Goal: Find specific page/section: Find specific page/section

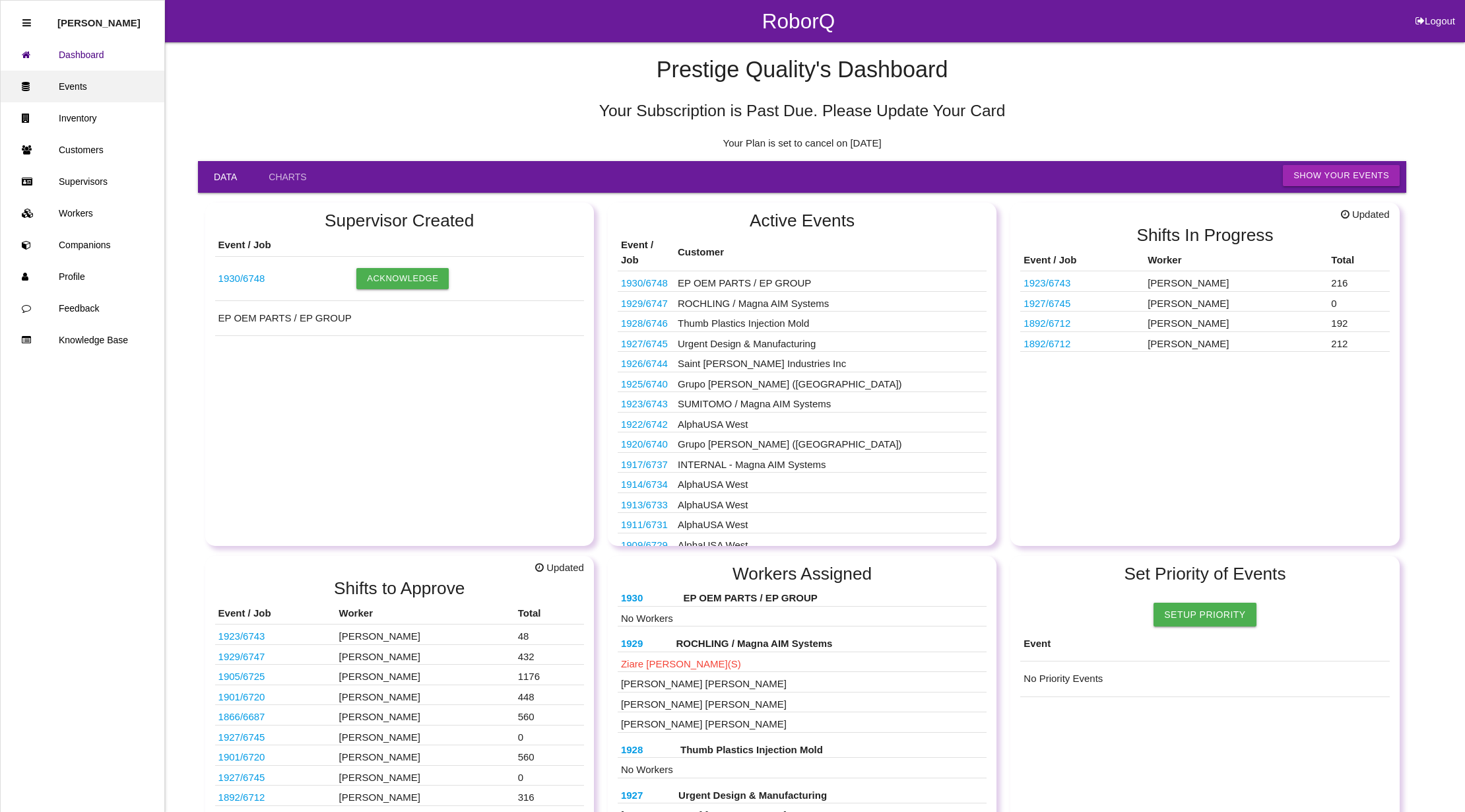
click at [57, 82] on link "Events" at bounding box center [82, 86] width 164 height 32
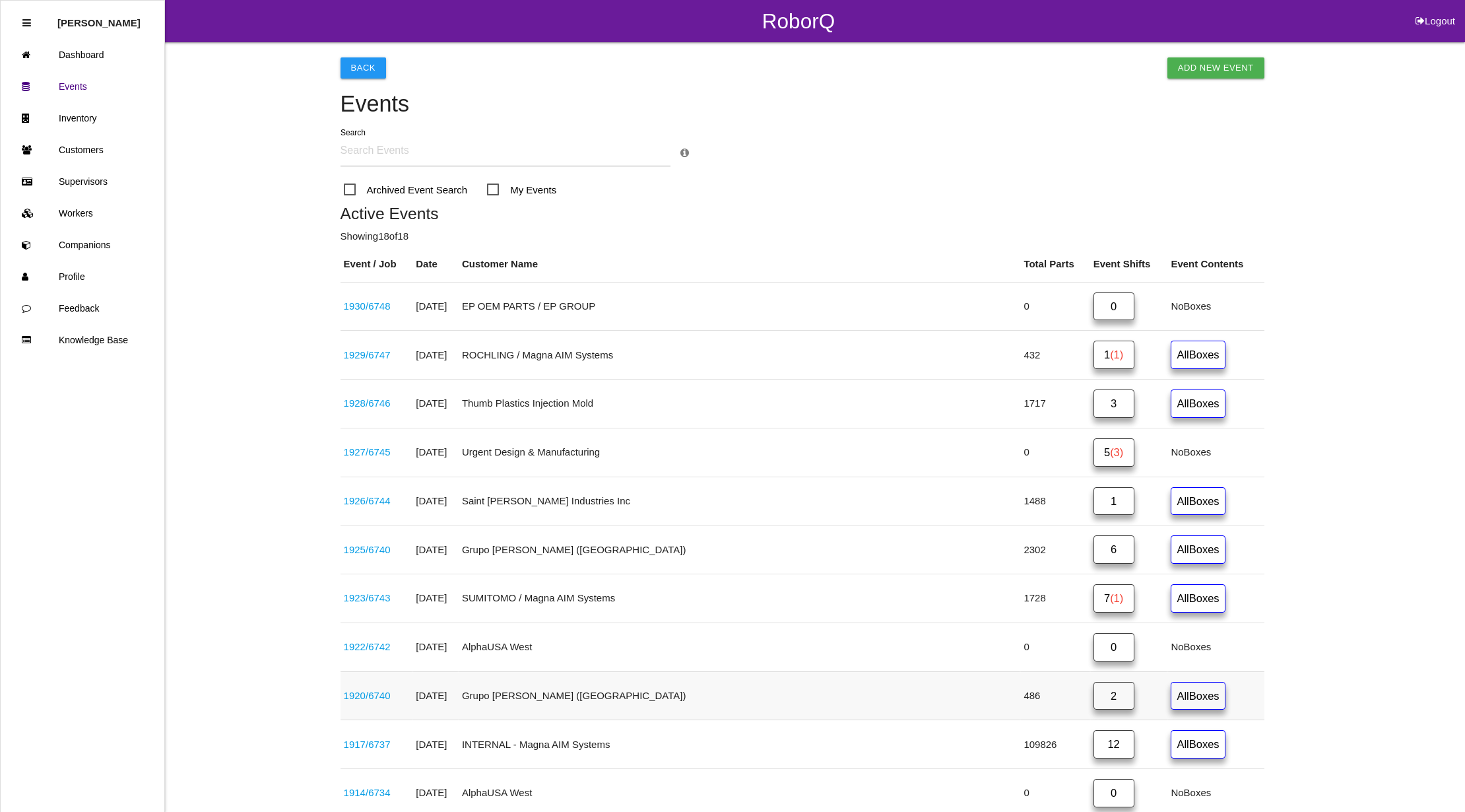
click at [1093, 697] on link "2" at bounding box center [1114, 696] width 41 height 28
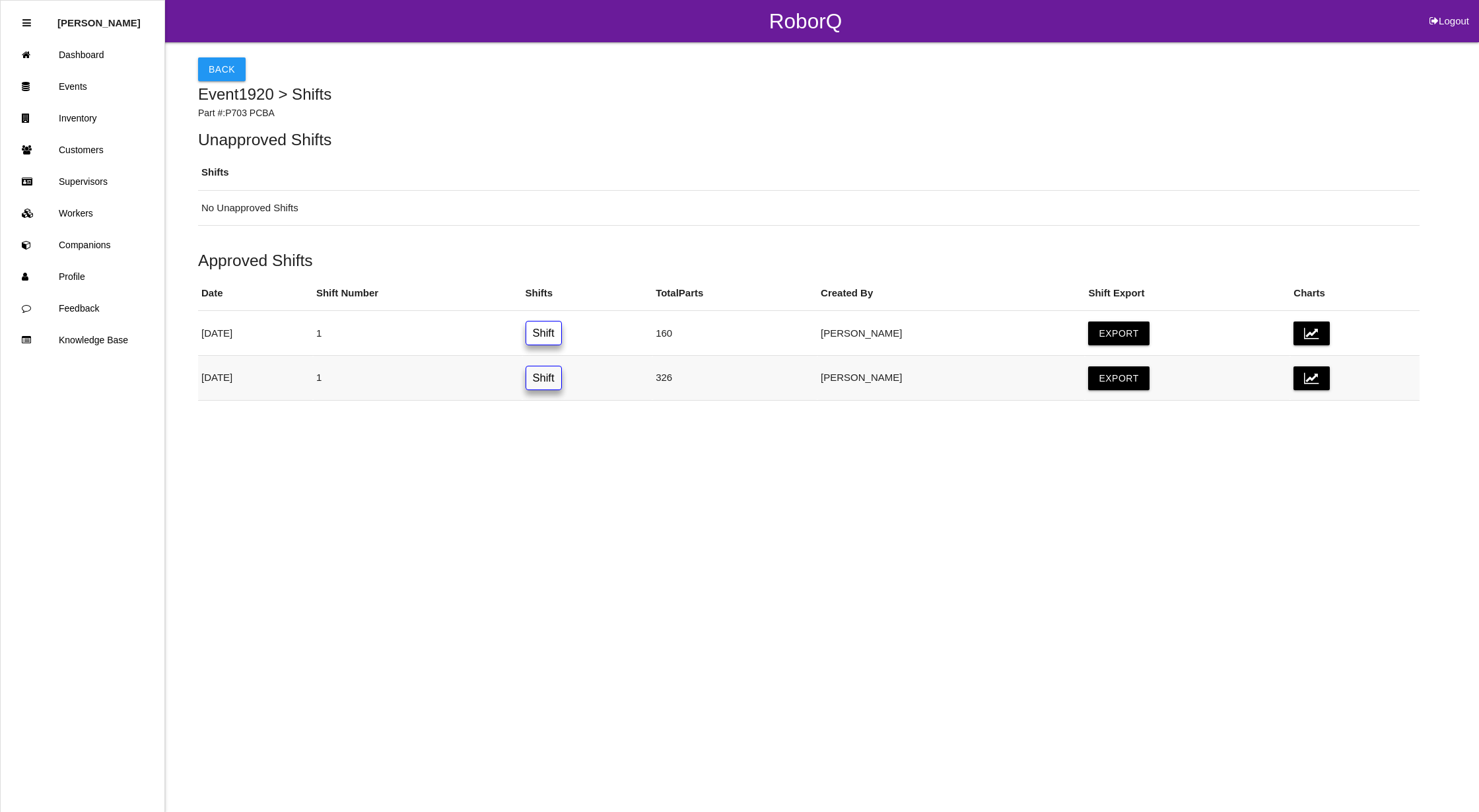
click at [562, 376] on link "Shift" at bounding box center [543, 377] width 36 height 25
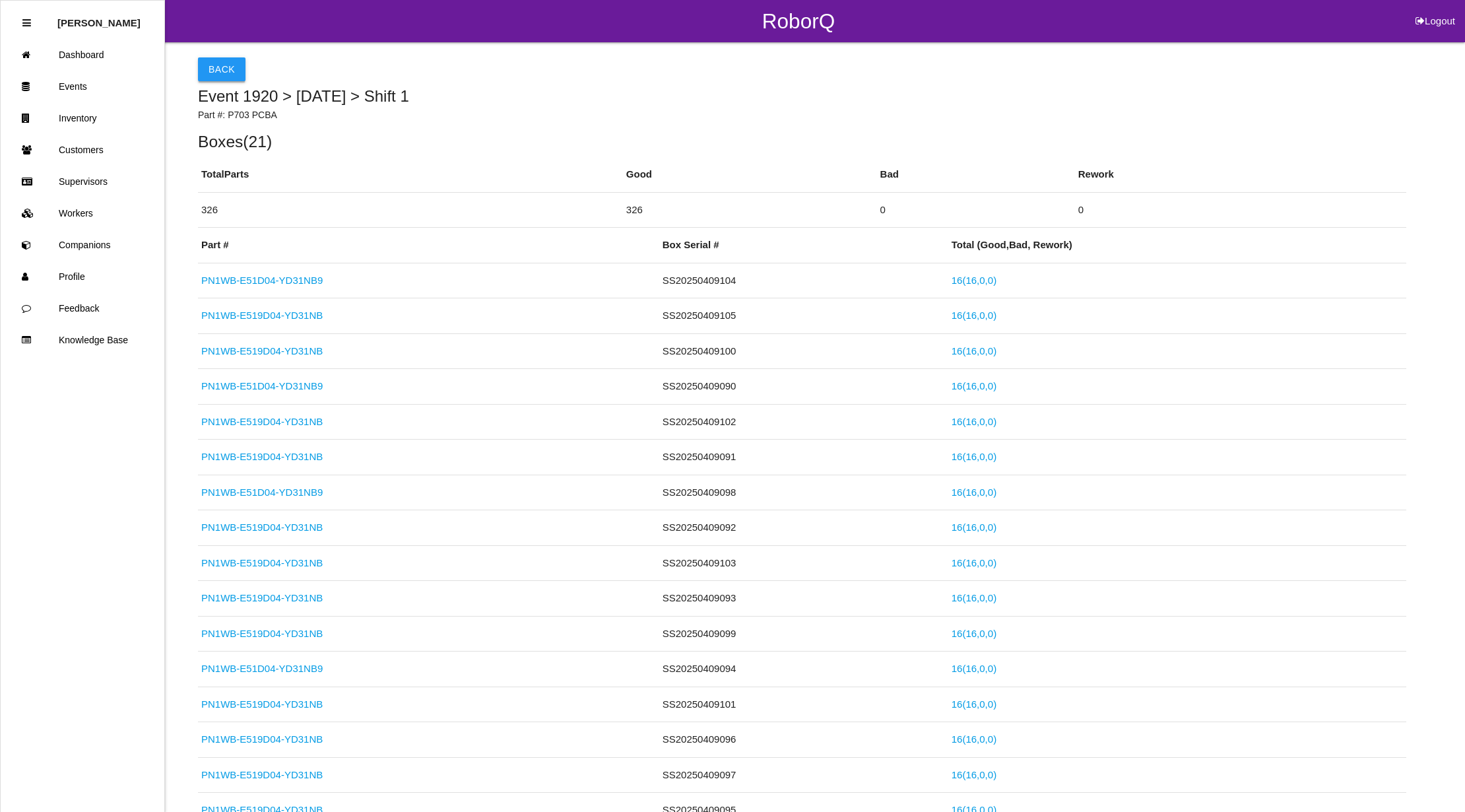
click at [227, 65] on button "Back" at bounding box center [221, 70] width 47 height 24
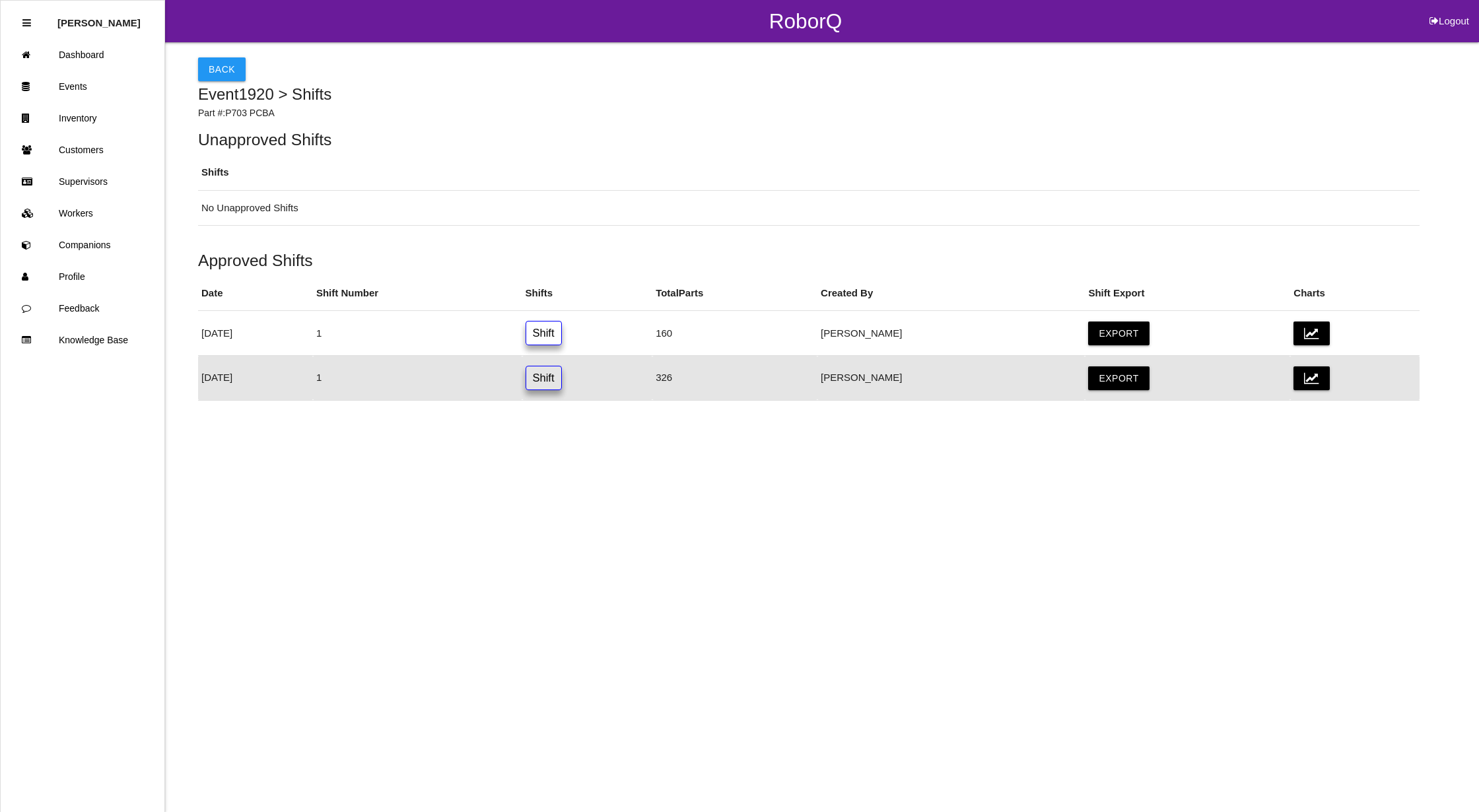
click at [562, 376] on link "Shift" at bounding box center [543, 377] width 36 height 25
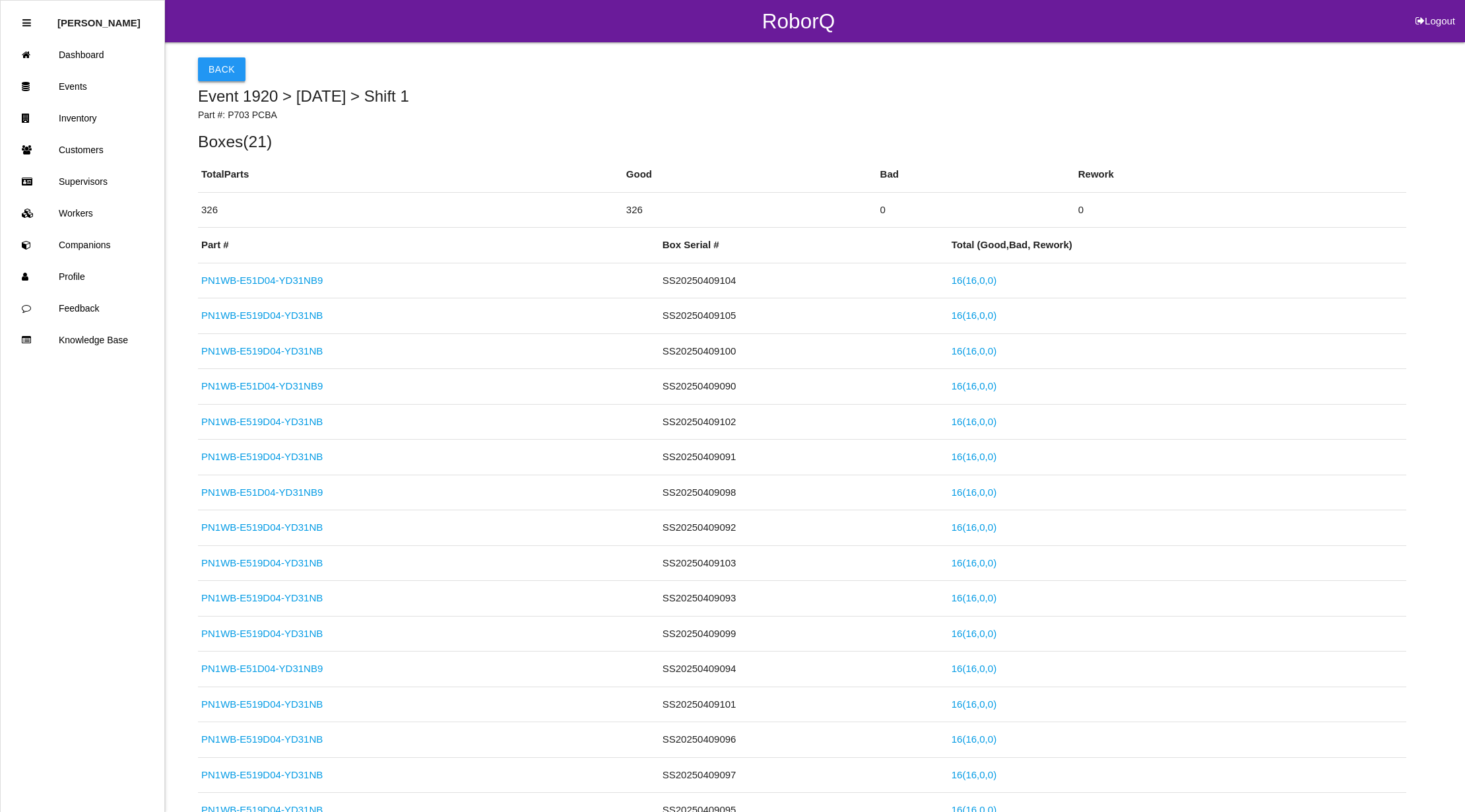
click at [217, 59] on button "Back" at bounding box center [221, 70] width 47 height 24
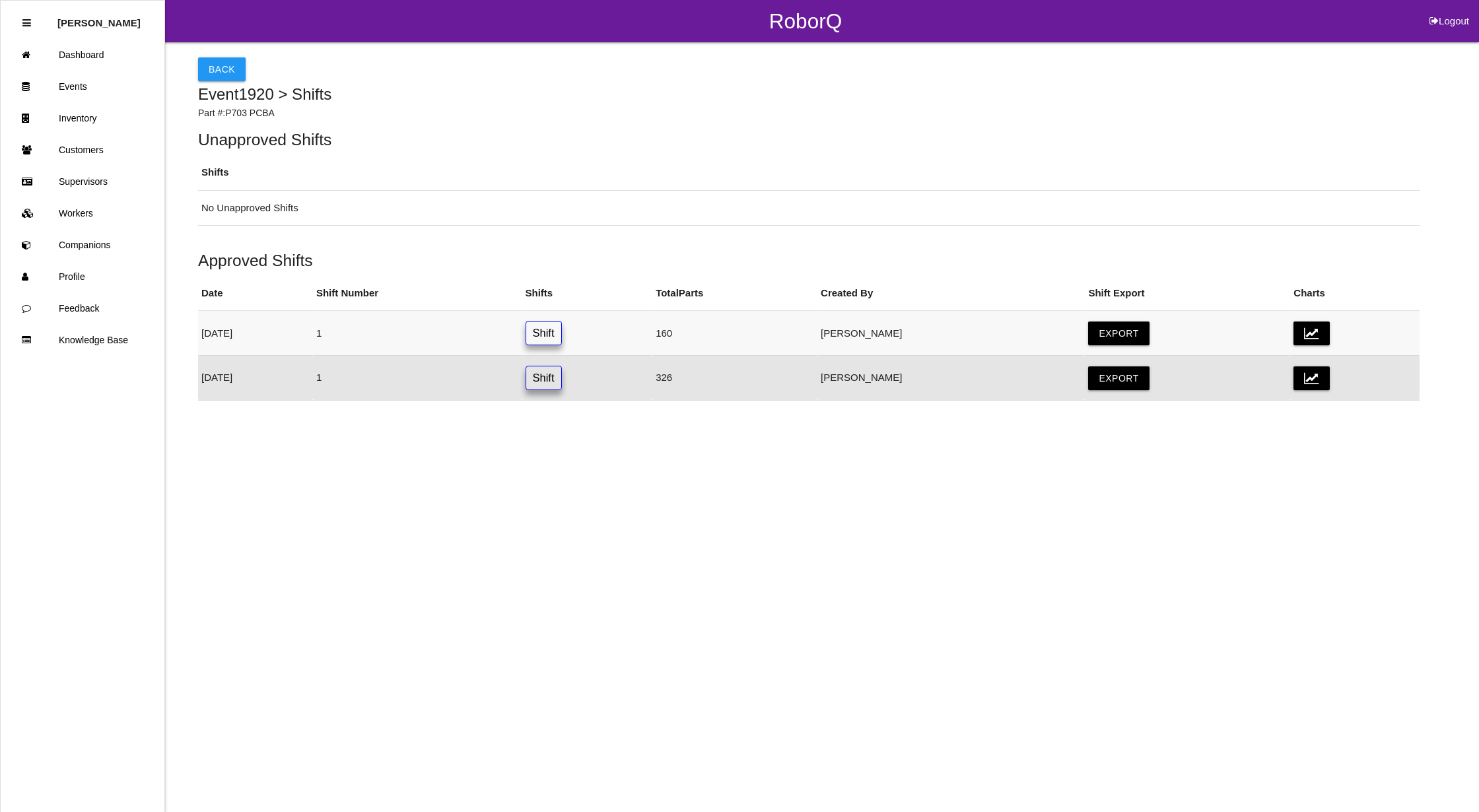
click at [562, 341] on link "Shift" at bounding box center [543, 333] width 36 height 25
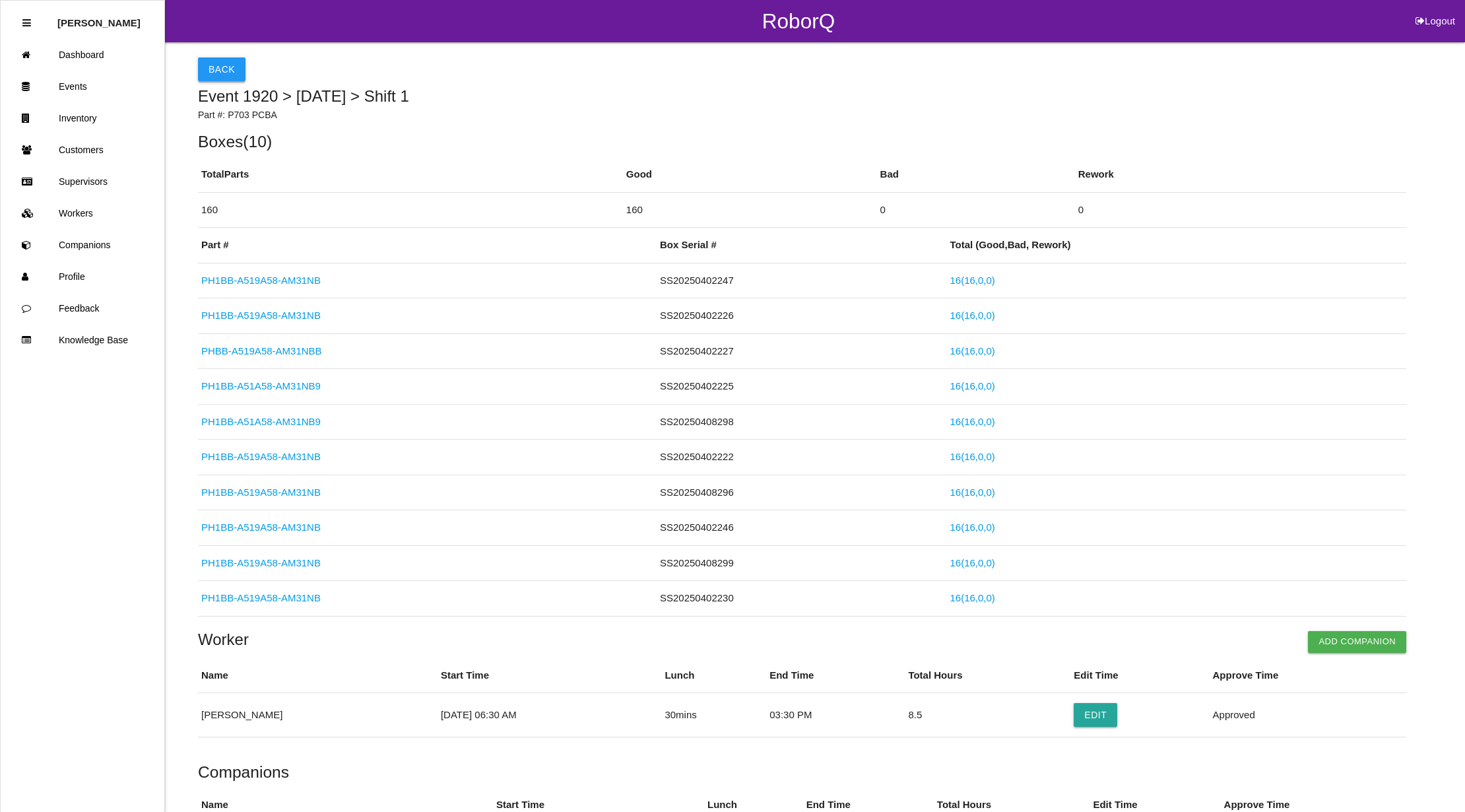
click at [233, 70] on button "Back" at bounding box center [221, 70] width 47 height 24
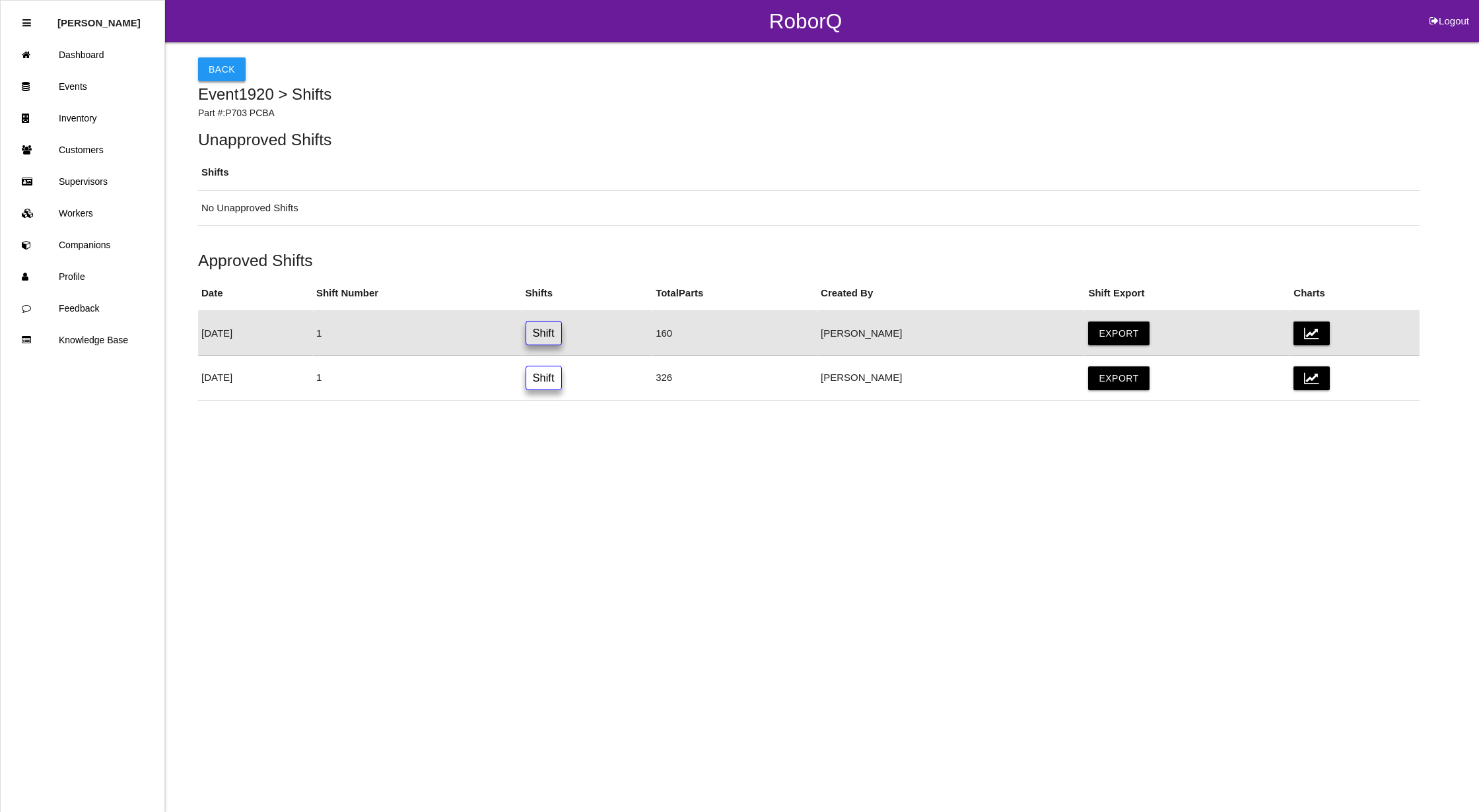
click at [214, 59] on button "Back" at bounding box center [221, 70] width 47 height 24
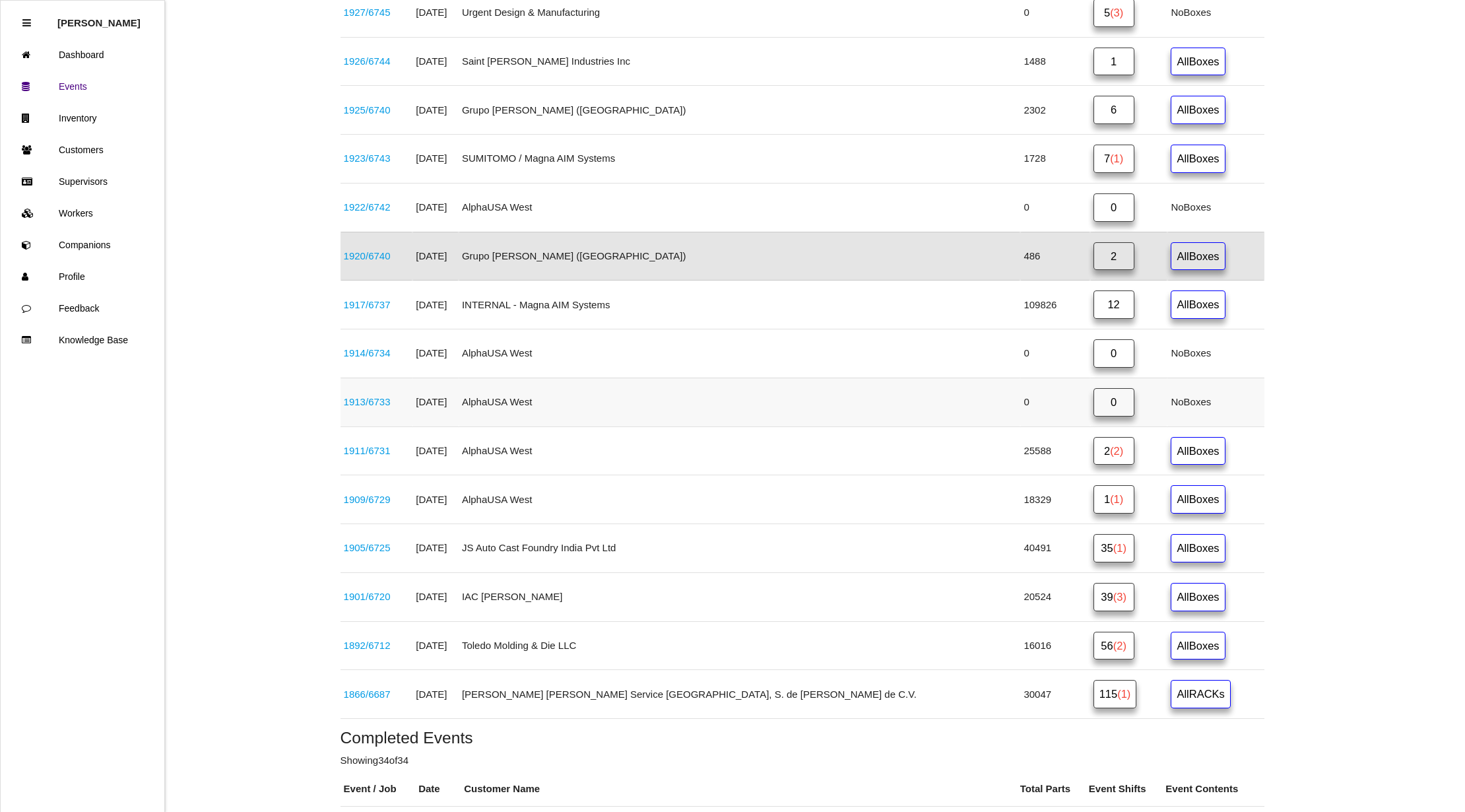
scroll to position [968, 0]
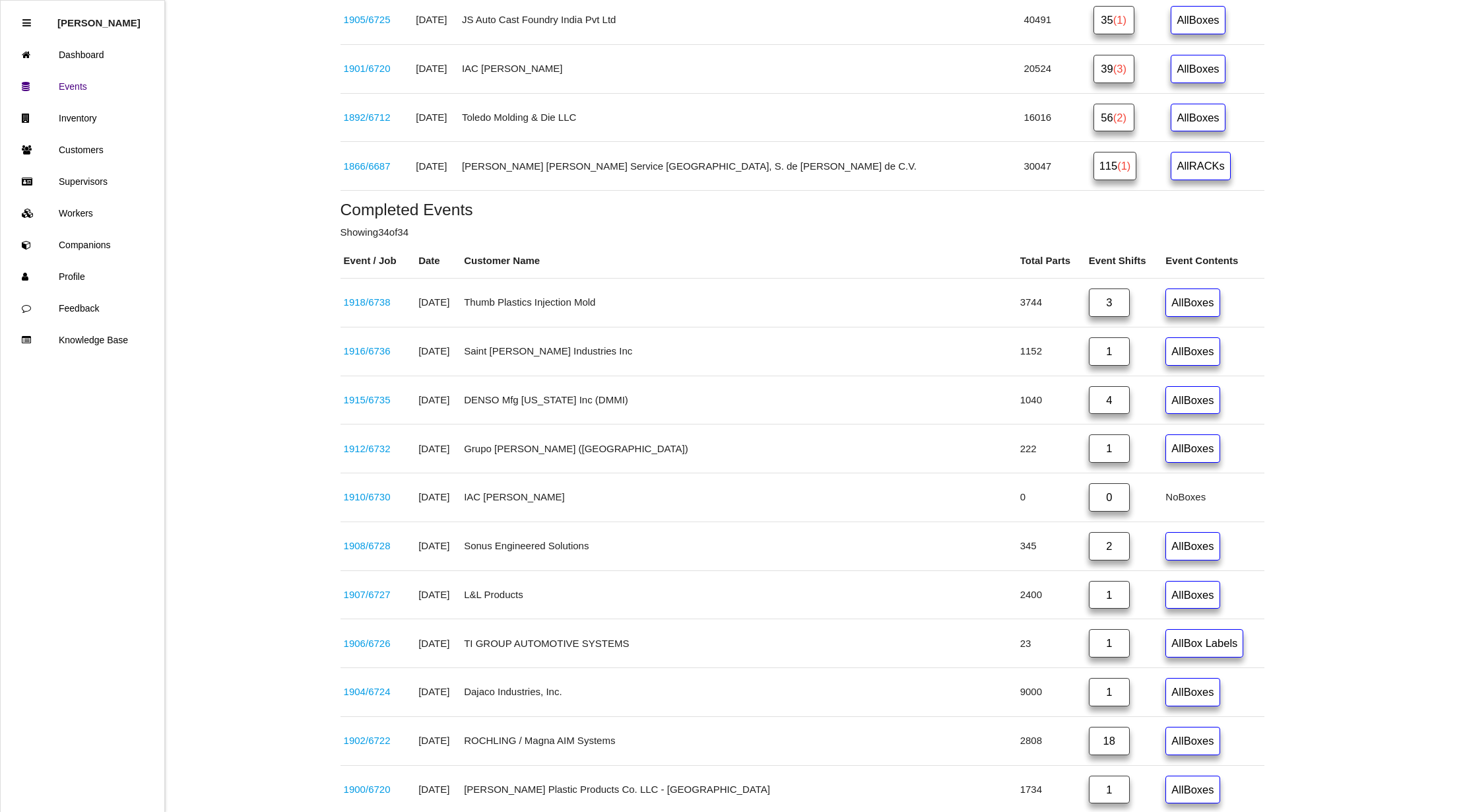
click at [1089, 457] on link "1" at bounding box center [1109, 448] width 41 height 28
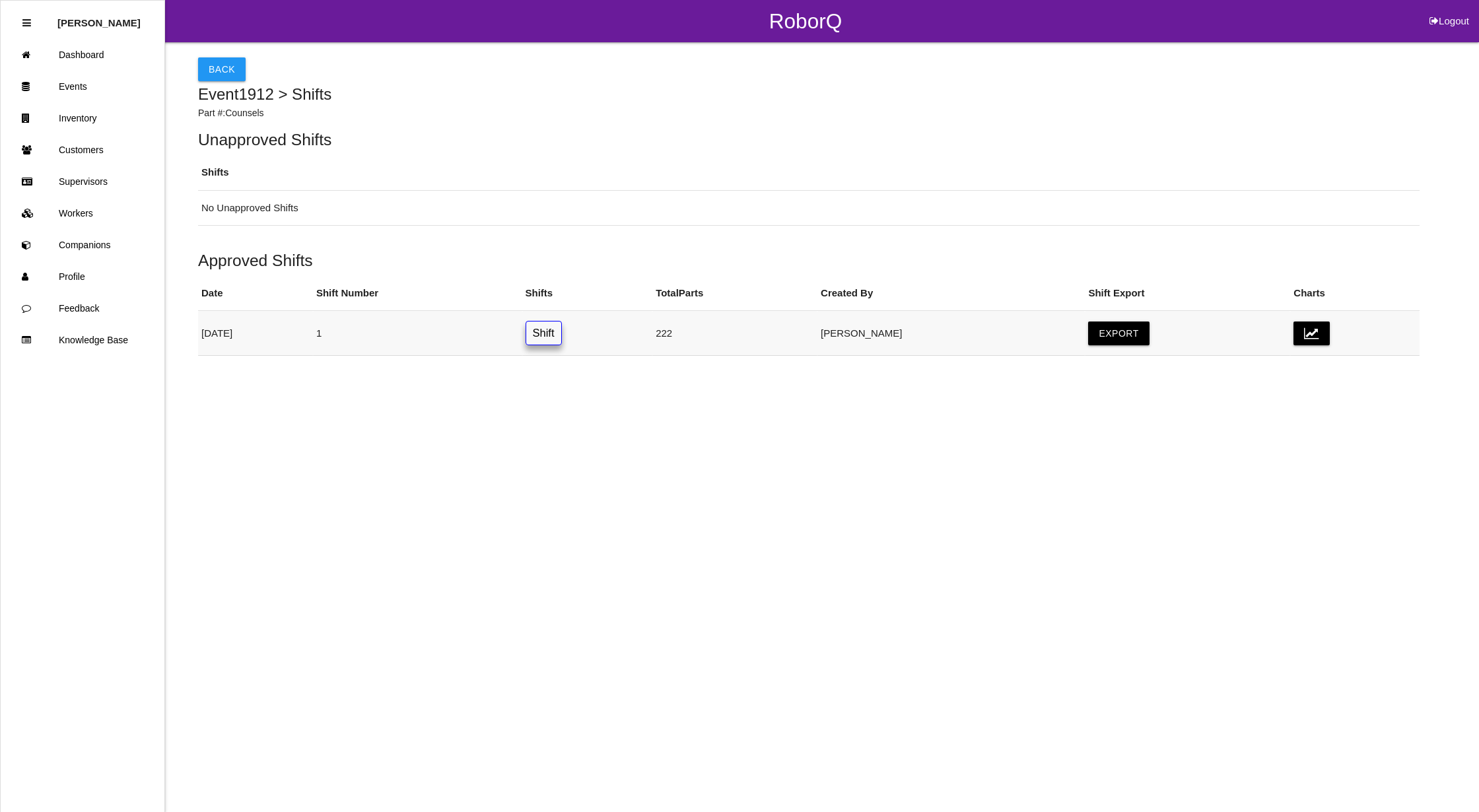
click at [562, 327] on link "Shift" at bounding box center [543, 333] width 36 height 25
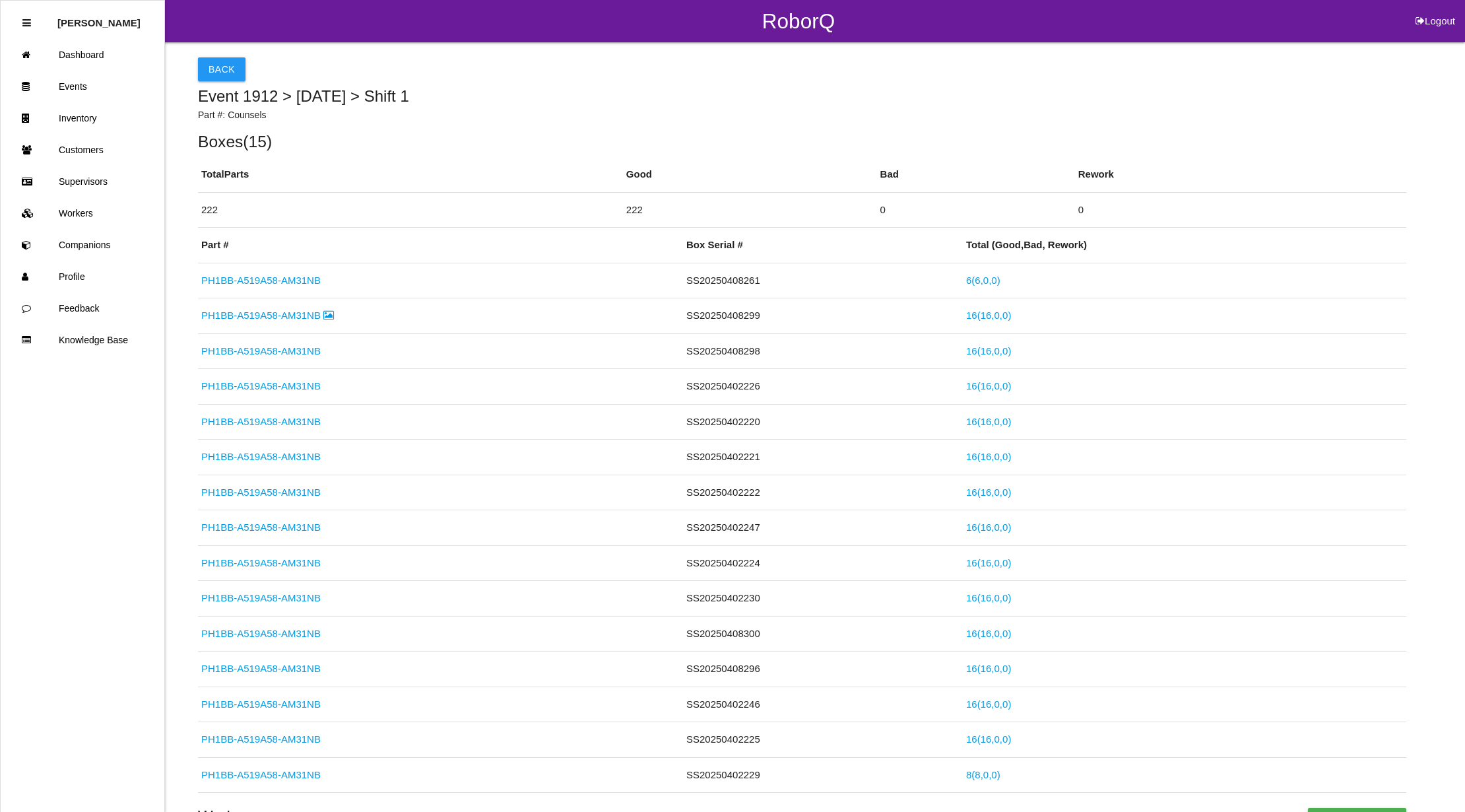
click at [1451, 10] on button "Logout" at bounding box center [1435, 5] width 59 height 10
select select "Admin"
